Goal: Obtain resource: Download file/media

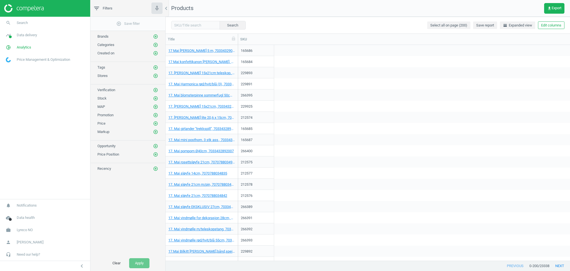
scroll to position [210, 399]
click at [137, 196] on div "add_circle_outline Save filter Brands add_circle_outline Categories add_circle_…" at bounding box center [127, 136] width 75 height 238
click at [155, 36] on icon "add_circle_outline" at bounding box center [155, 36] width 5 height 5
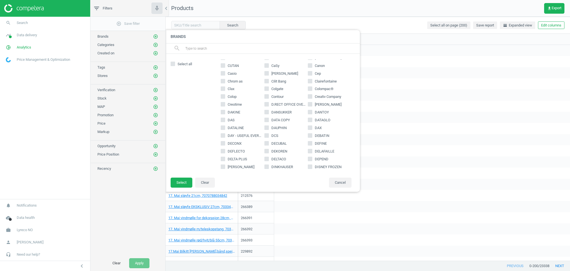
scroll to position [416, 0]
click at [123, 209] on div "add_circle_outline Save filter Brands add_circle_outline Brands search Select a…" at bounding box center [127, 136] width 75 height 238
click at [128, 207] on div "add_circle_outline Save filter Brands add_circle_outline Brands search Select a…" at bounding box center [127, 136] width 75 height 238
click at [338, 180] on button "Cancel" at bounding box center [340, 182] width 23 height 10
click at [130, 233] on div "add_circle_outline Save filter Brands add_circle_outline Brands search Select a…" at bounding box center [127, 136] width 75 height 238
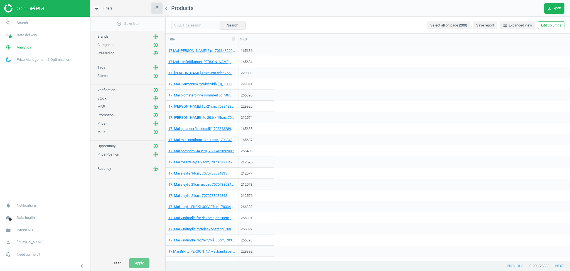
click at [148, 227] on div "add_circle_outline Save filter Brands add_circle_outline Categories add_circle_…" at bounding box center [127, 136] width 75 height 238
click at [154, 99] on icon "add_circle_outline" at bounding box center [155, 98] width 5 height 5
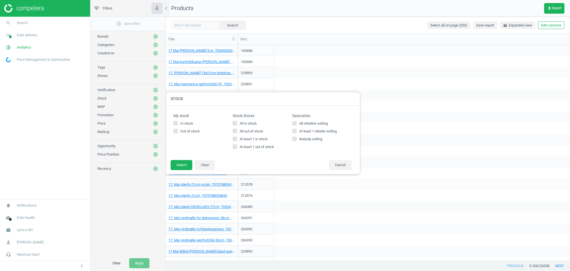
click at [235, 123] on input "All in stock" at bounding box center [235, 123] width 4 height 4
checkbox input "false"
click at [147, 200] on div "add_circle_outline Save filter Brands add_circle_outline Categories add_circle_…" at bounding box center [127, 136] width 75 height 238
click at [30, 35] on span "Data delivery" at bounding box center [27, 35] width 20 height 5
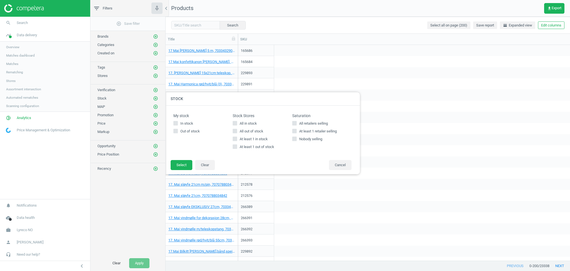
click at [117, 217] on div "add_circle_outline Save filter Brands add_circle_outline Categories add_circle_…" at bounding box center [127, 136] width 75 height 238
click at [13, 64] on span "Matches" at bounding box center [12, 64] width 12 height 4
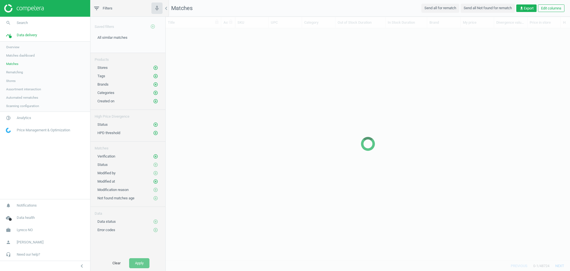
scroll to position [220, 399]
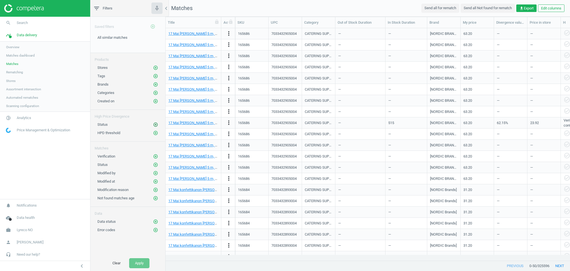
click at [155, 125] on icon "add_circle_outline" at bounding box center [155, 124] width 5 height 5
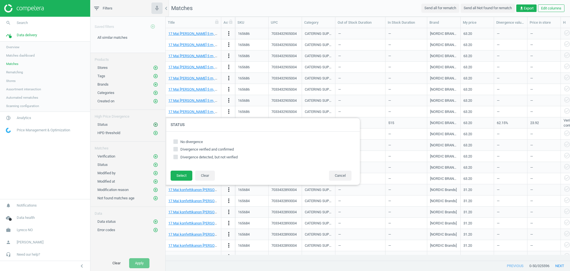
click at [155, 125] on icon "add_circle_outline" at bounding box center [155, 124] width 5 height 5
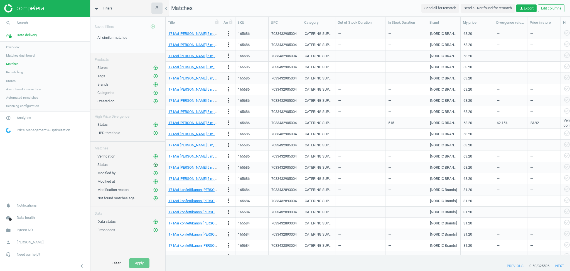
click at [154, 165] on icon "add_circle_outline" at bounding box center [155, 164] width 5 height 5
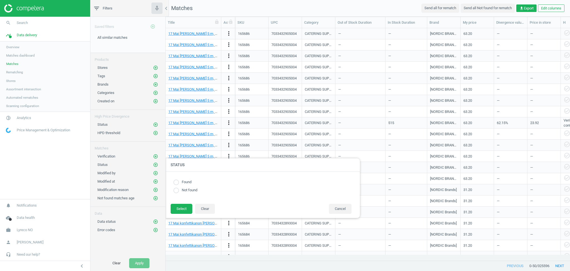
click at [176, 183] on input "radio" at bounding box center [176, 182] width 6 height 6
radio input "true"
click at [178, 211] on button "Select" at bounding box center [182, 208] width 22 height 10
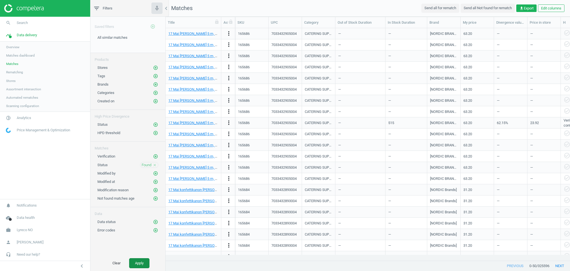
click at [141, 265] on button "Apply" at bounding box center [139, 263] width 20 height 10
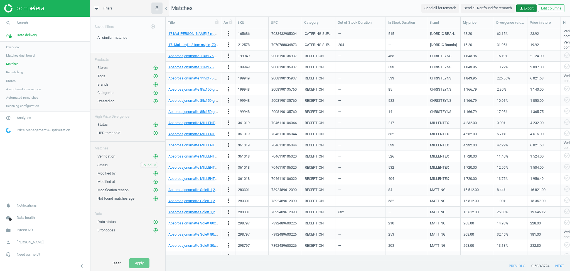
click at [527, 9] on span "get_app Export" at bounding box center [526, 8] width 14 height 5
click at [474, 30] on button "insert_drive_file Report (Excel)" at bounding box center [487, 30] width 97 height 11
click at [28, 228] on span "Lyreco NO" at bounding box center [25, 229] width 16 height 5
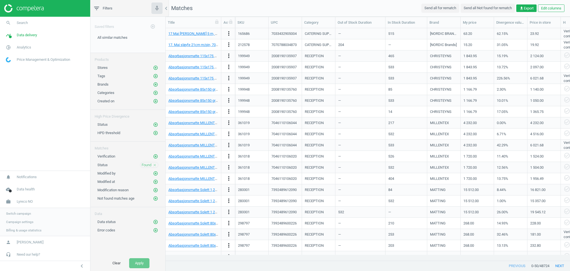
click at [25, 215] on span "Switch campaign" at bounding box center [18, 213] width 25 height 4
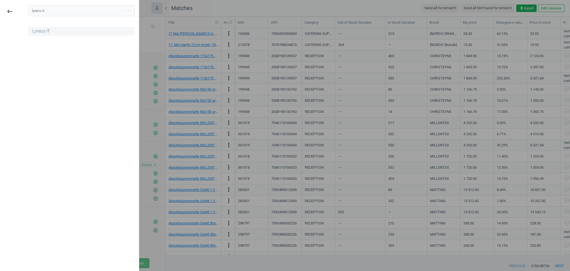
type input "lyreco it"
click at [57, 33] on div "Lyreco IT" at bounding box center [81, 31] width 107 height 9
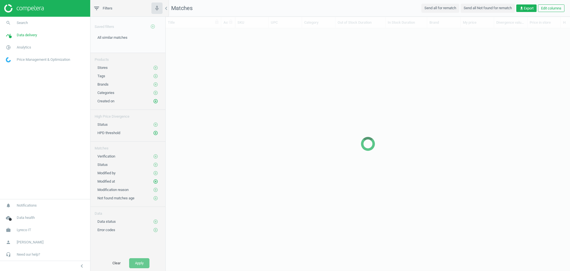
scroll to position [6, 6]
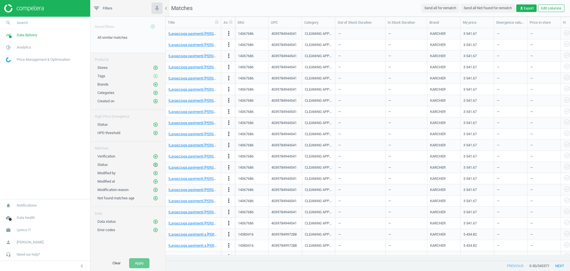
click at [156, 166] on icon "add_circle_outline" at bounding box center [155, 164] width 5 height 5
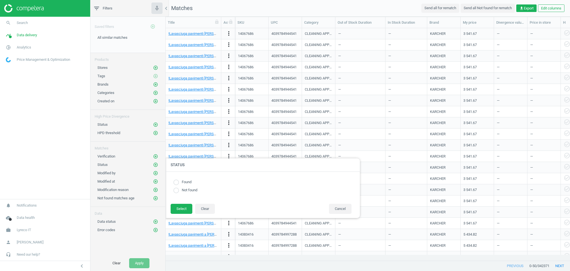
click at [176, 182] on input "radio" at bounding box center [176, 182] width 6 height 6
radio input "true"
click at [179, 210] on button "Select" at bounding box center [182, 208] width 22 height 10
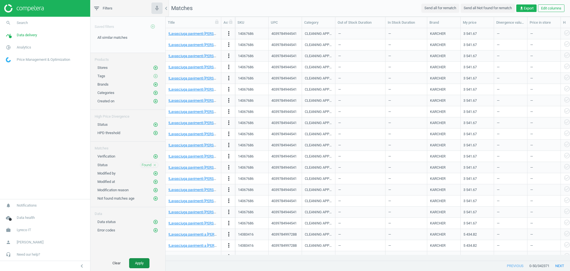
click at [140, 265] on button "Apply" at bounding box center [139, 263] width 20 height 10
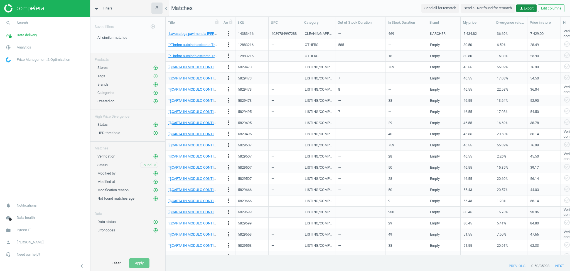
click at [525, 7] on span "get_app Export" at bounding box center [526, 8] width 14 height 5
click at [484, 30] on button "insert_drive_file Report (Excel)" at bounding box center [487, 30] width 97 height 11
click at [26, 231] on span "Lyreco IT" at bounding box center [24, 229] width 14 height 5
click at [23, 214] on span "Switch campaign" at bounding box center [18, 213] width 25 height 4
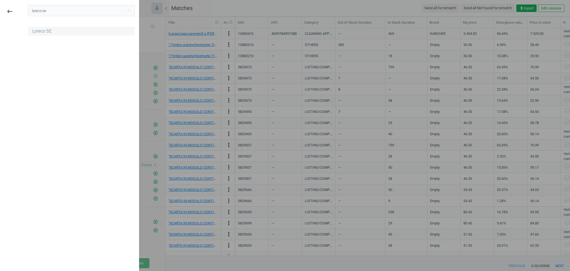
type input "lyreco se"
click at [47, 34] on div "Lyreco SE" at bounding box center [41, 31] width 19 height 6
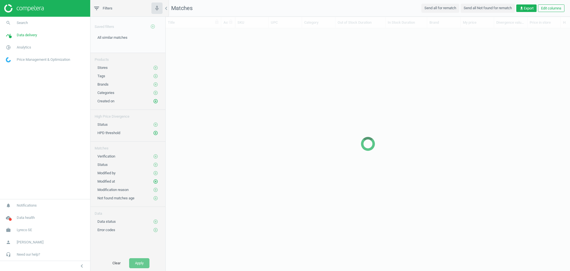
scroll to position [6, 6]
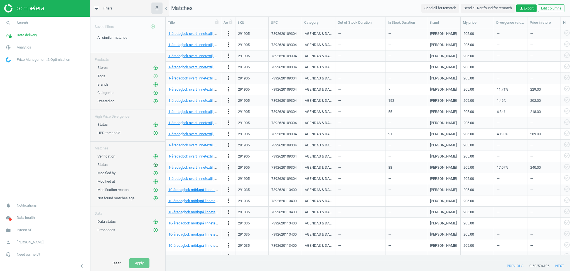
click at [156, 165] on icon "add_circle_outline" at bounding box center [155, 164] width 5 height 5
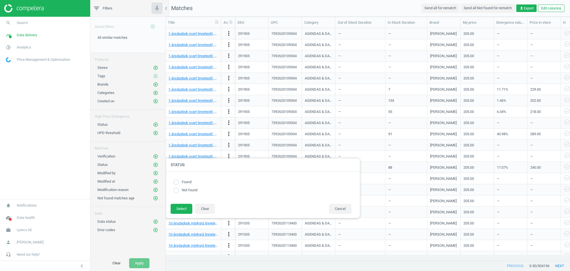
click at [175, 183] on input "radio" at bounding box center [176, 182] width 6 height 6
radio input "true"
click at [180, 211] on button "Select" at bounding box center [182, 208] width 22 height 10
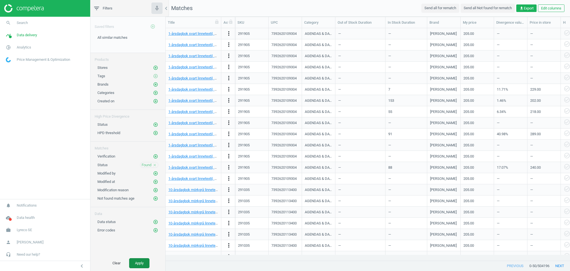
click at [142, 263] on button "Apply" at bounding box center [139, 263] width 20 height 10
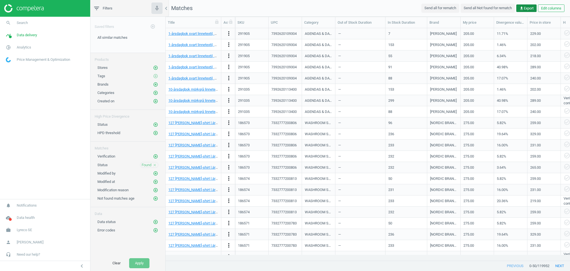
click at [523, 7] on icon "get_app" at bounding box center [521, 8] width 4 height 4
click at [471, 31] on button "insert_drive_file Report (Excel)" at bounding box center [487, 30] width 97 height 11
